Goal: Find specific page/section: Find specific page/section

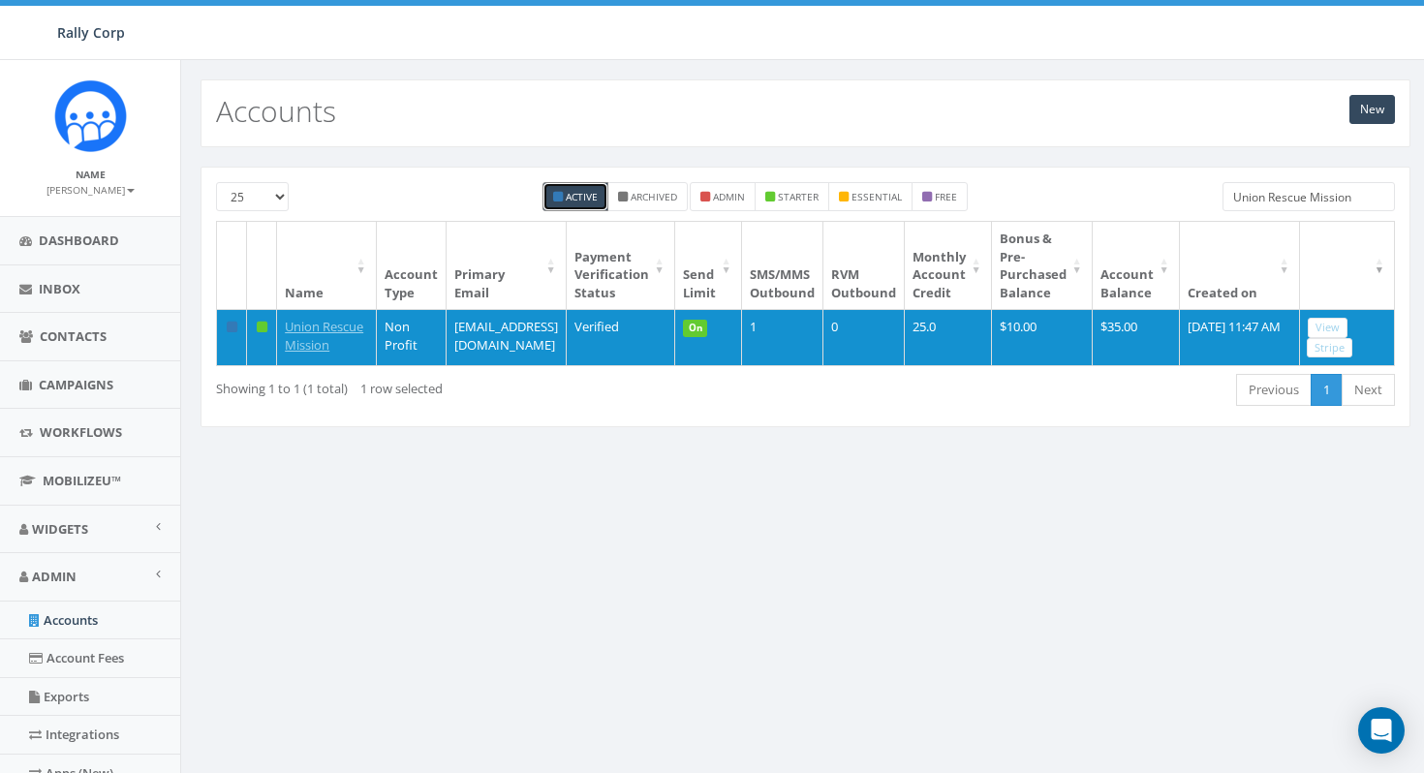
click at [1369, 201] on input "Union Rescue Mission" at bounding box center [1309, 196] width 172 height 29
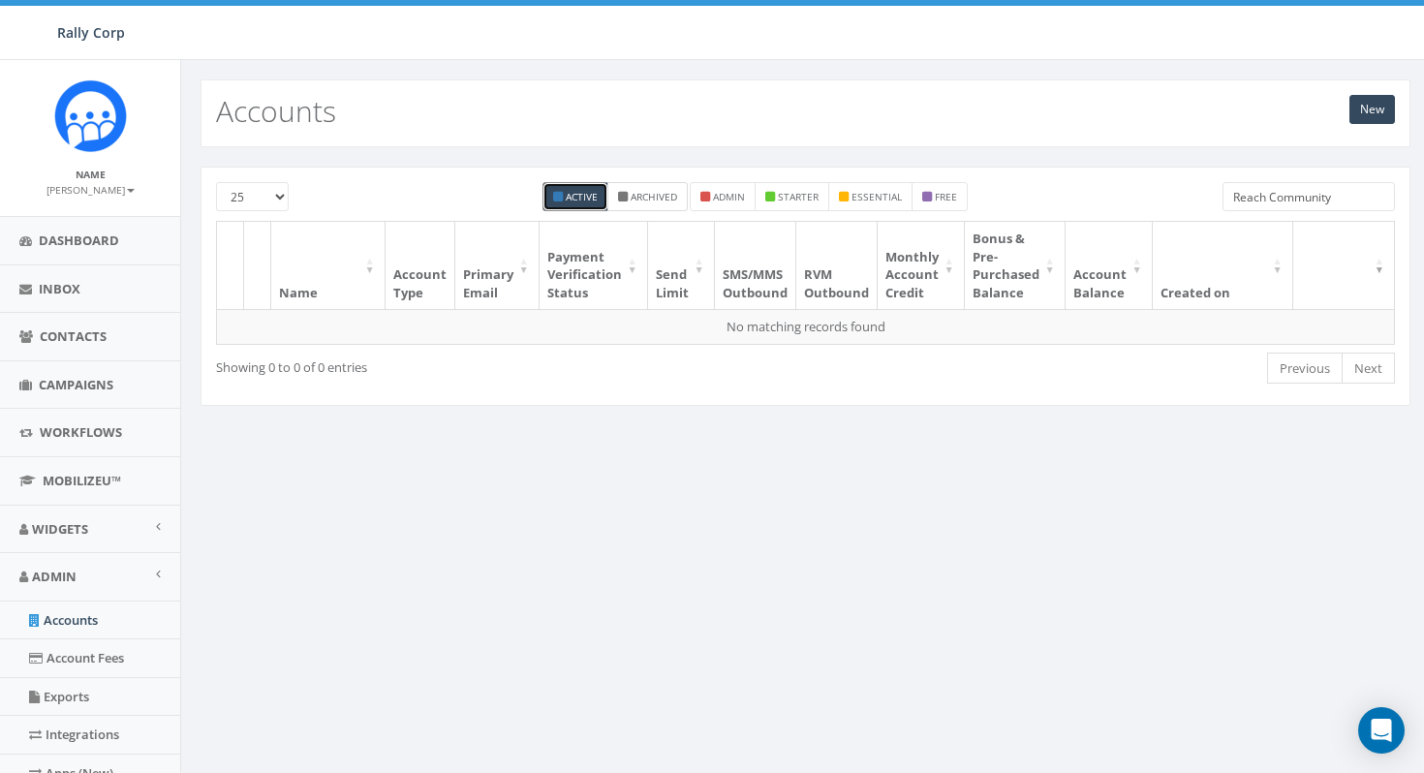
type input "Reach Community"
click at [651, 202] on small "Archived" at bounding box center [654, 197] width 47 height 14
checkbox input "false"
click at [1373, 200] on input "Reach Community" at bounding box center [1309, 196] width 172 height 29
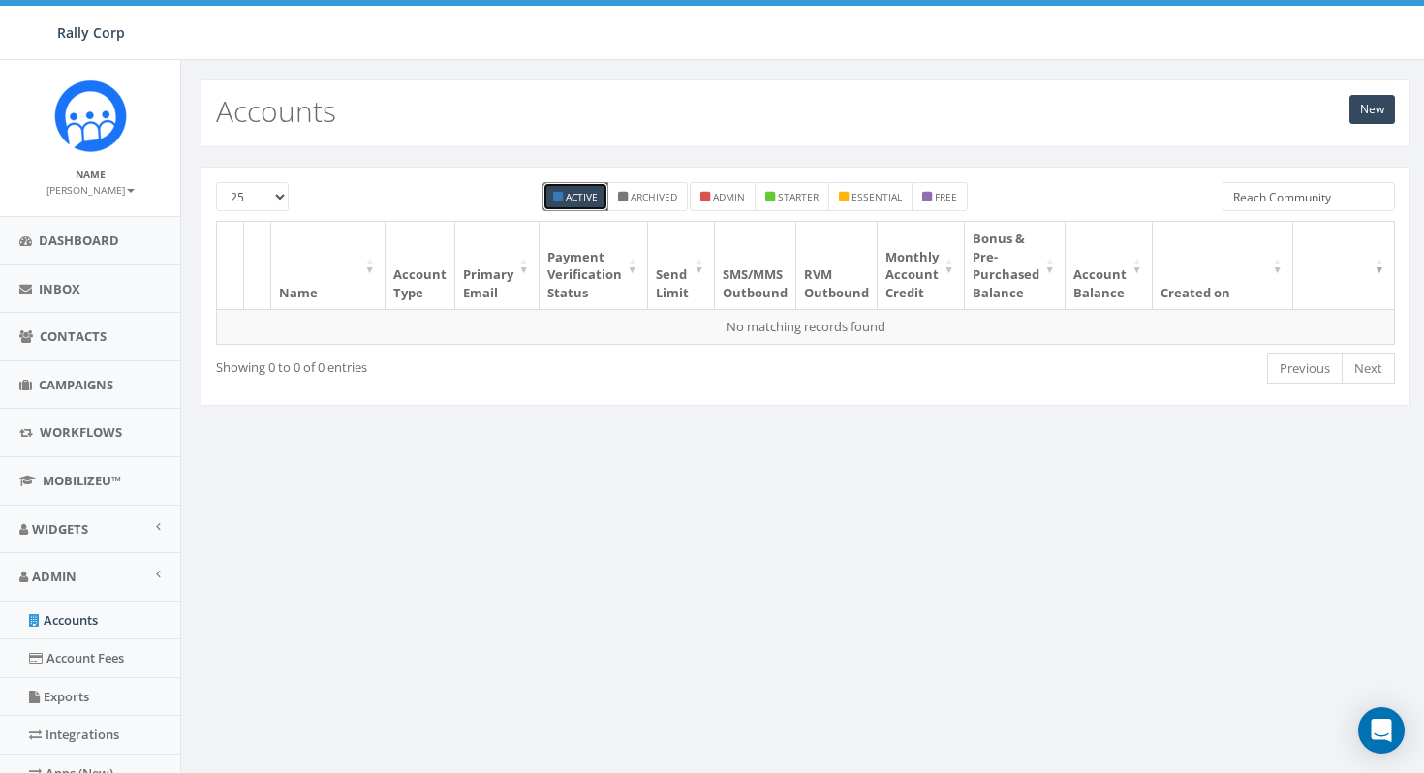
click at [1373, 200] on input "Reach Community" at bounding box center [1309, 196] width 172 height 29
type input "[US_STATE] Foodshare"
